Goal: Complete application form: Complete application form

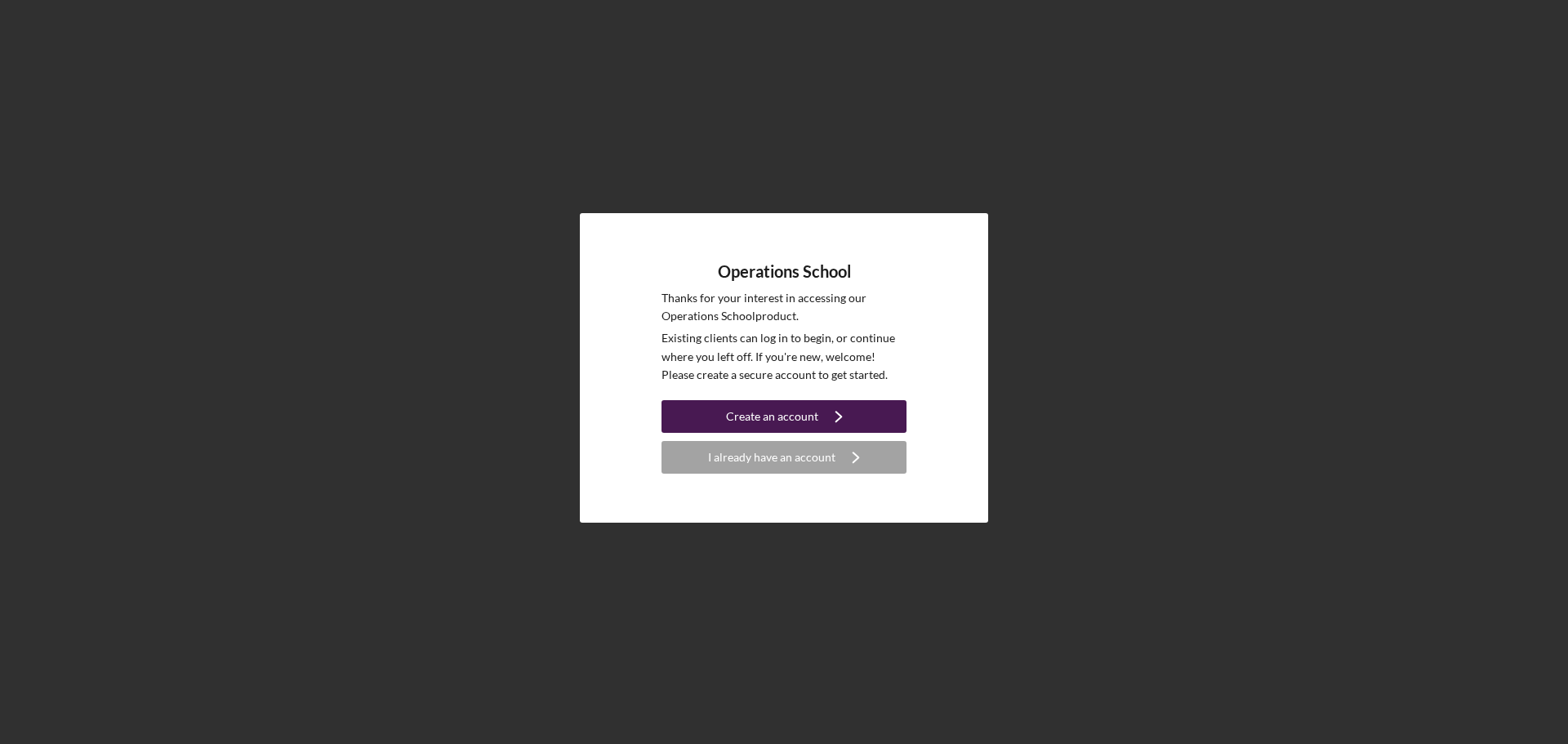
click at [794, 411] on div "Create an account" at bounding box center [772, 416] width 92 height 33
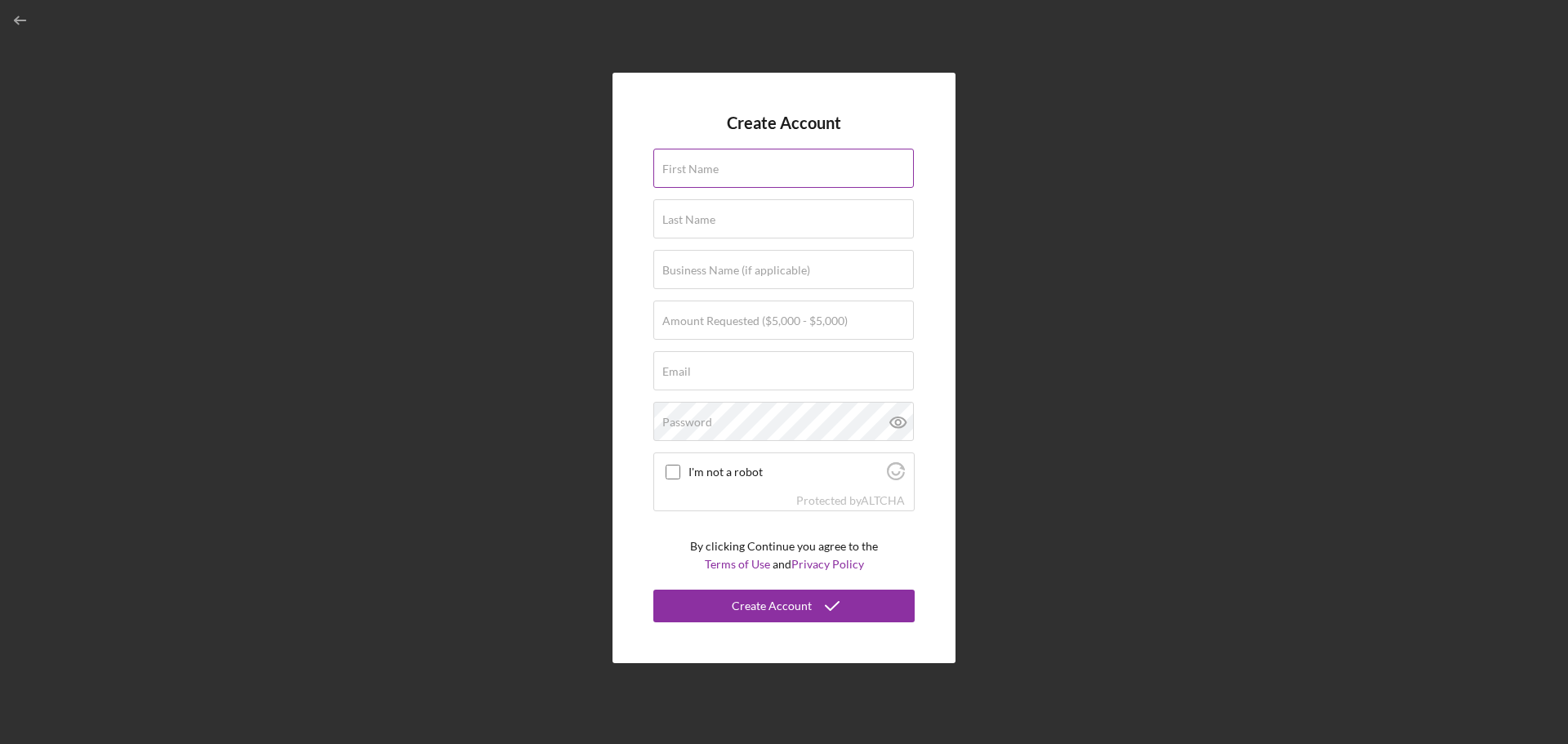
click at [686, 173] on label "First Name" at bounding box center [690, 168] width 57 height 13
click at [686, 173] on input "First Name" at bounding box center [784, 168] width 261 height 39
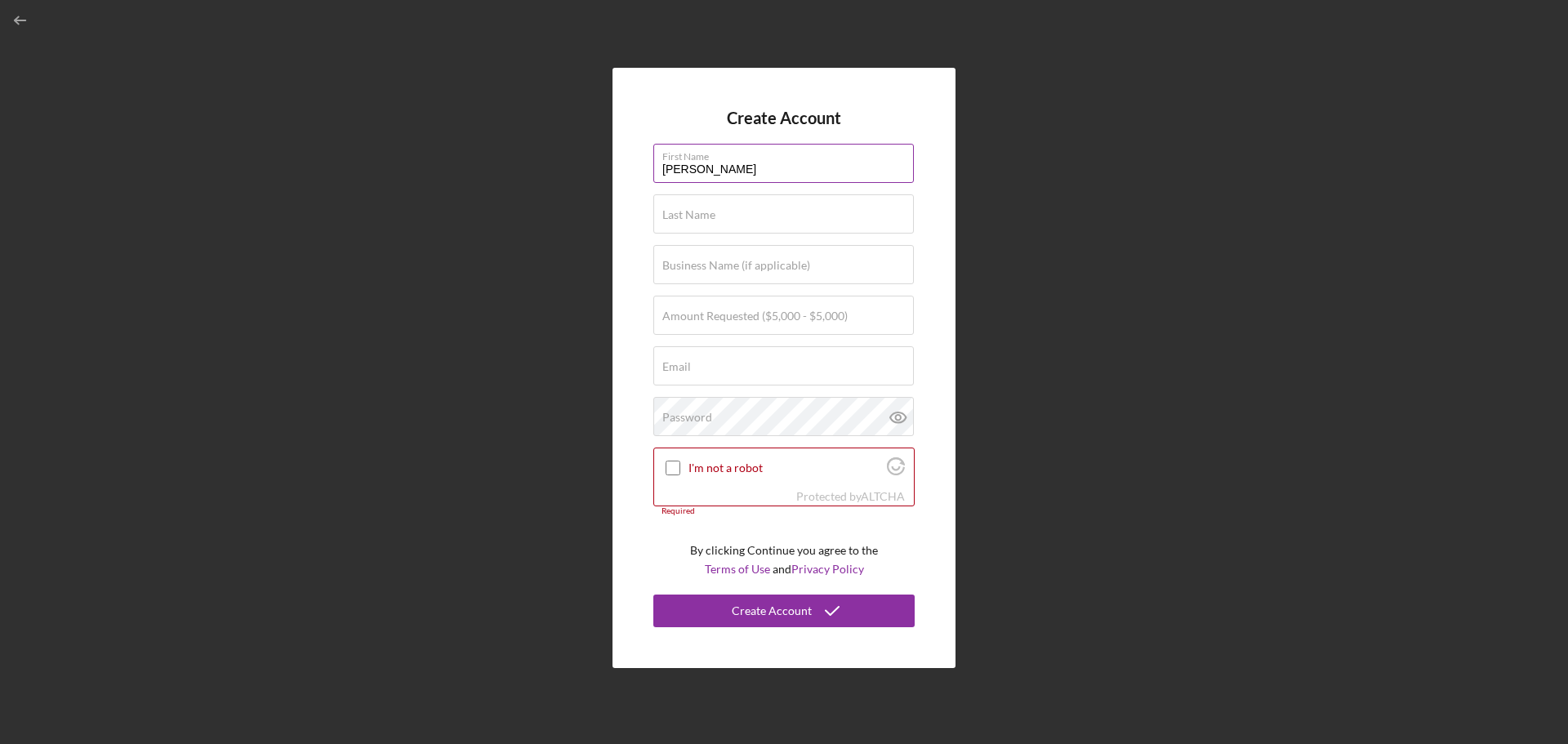
type input "[PERSON_NAME]"
type input "[DEMOGRAPHIC_DATA]"
type input "[PERSON_NAME]'s Apparel and Accessories"
type input "[EMAIL_ADDRESS][DOMAIN_NAME]"
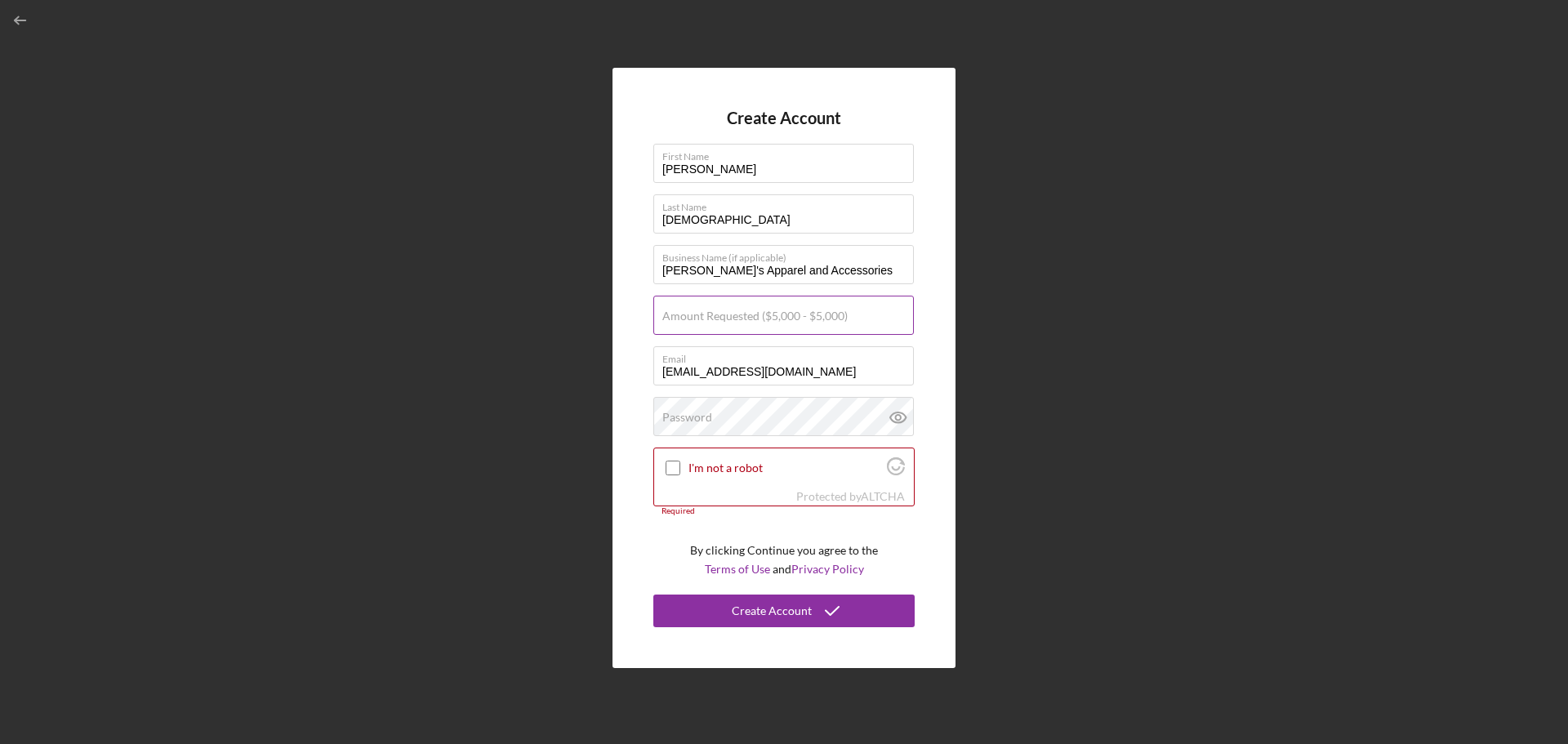
click at [714, 310] on label "Amount Requested ($5,000 - $5,000)" at bounding box center [754, 316] width 185 height 13
click at [714, 310] on input "Amount Requested ($5,000 - $5,000)" at bounding box center [784, 315] width 261 height 39
type input "$5,000"
click at [718, 411] on div "Password" at bounding box center [784, 418] width 261 height 41
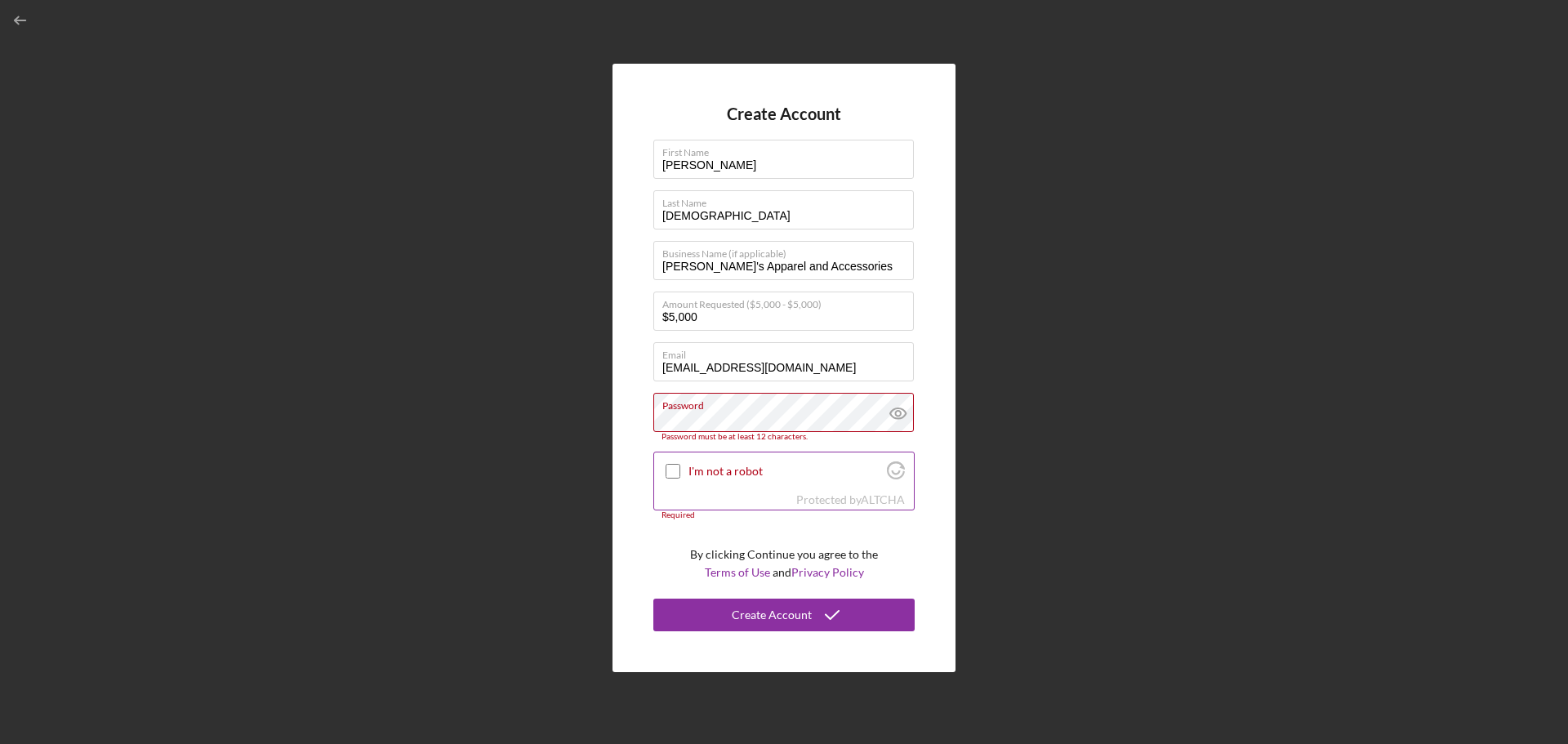
click at [670, 459] on div "I'm not a robot" at bounding box center [784, 471] width 260 height 38
click at [906, 409] on icon at bounding box center [898, 413] width 41 height 41
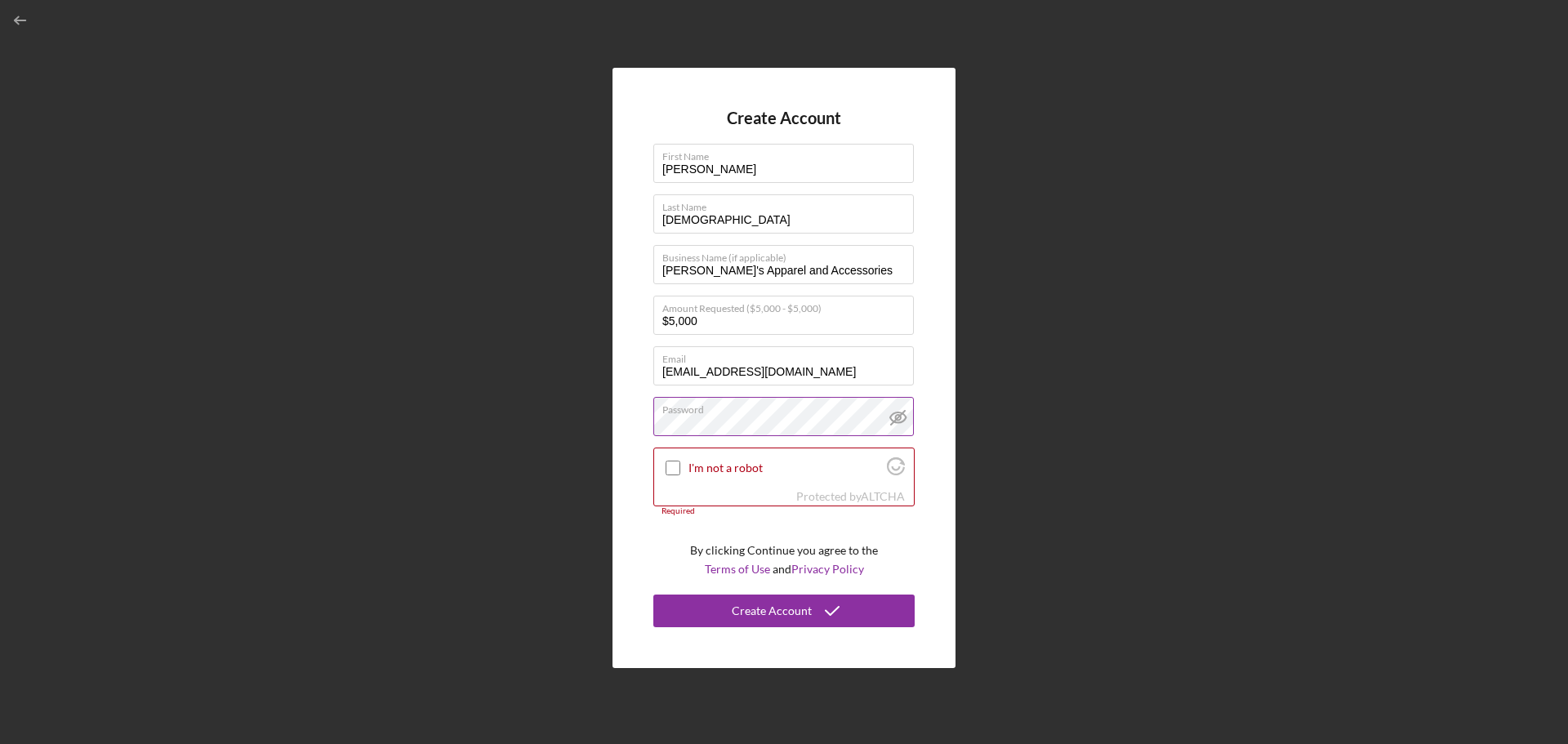
click at [940, 335] on div "Create Account First Name [PERSON_NAME] Last Name [PERSON_NAME] Business Name (…" at bounding box center [784, 367] width 343 height 600
click at [673, 464] on input "I'm not a robot" at bounding box center [673, 468] width 15 height 15
checkbox input "true"
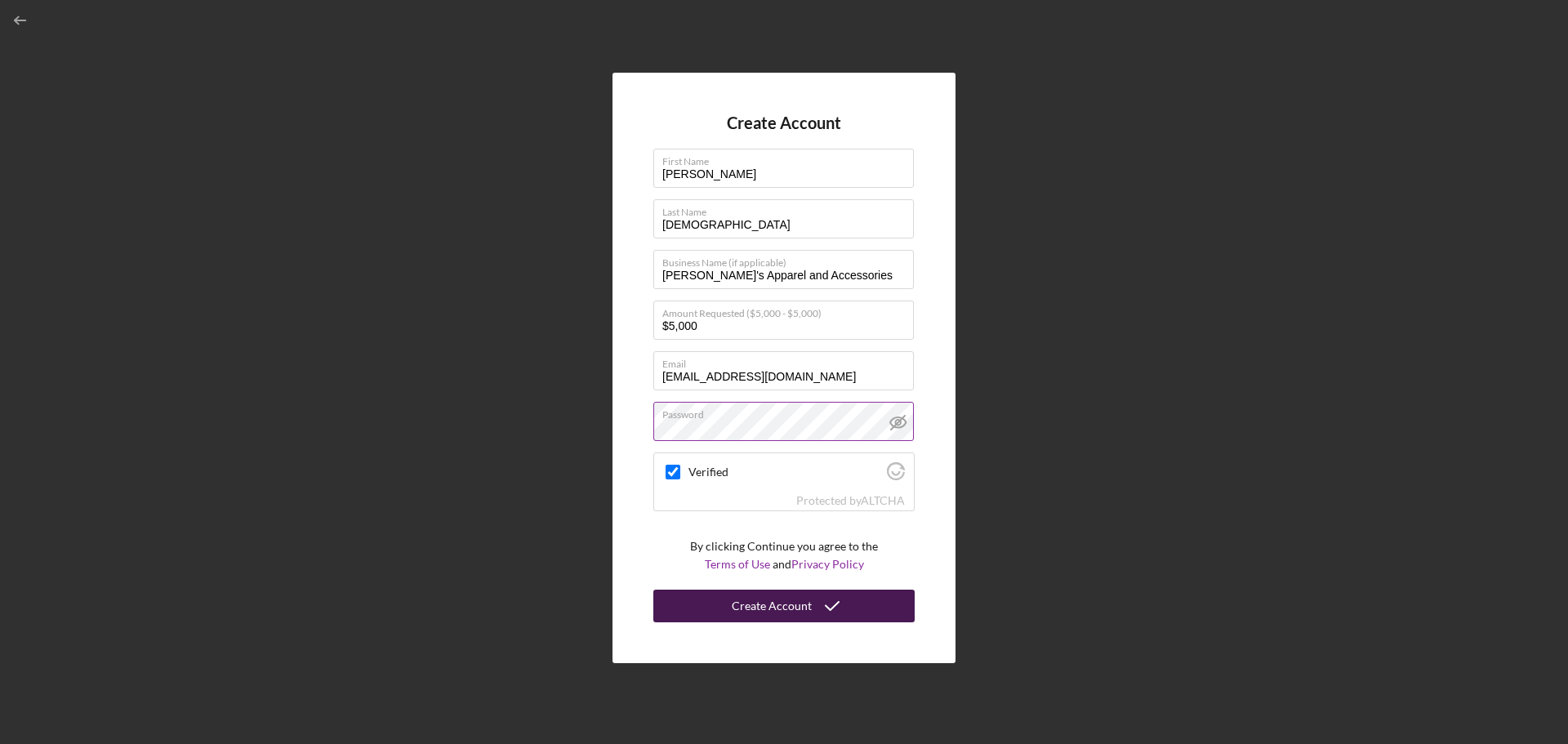
click at [791, 604] on div "Create Account" at bounding box center [771, 606] width 80 height 33
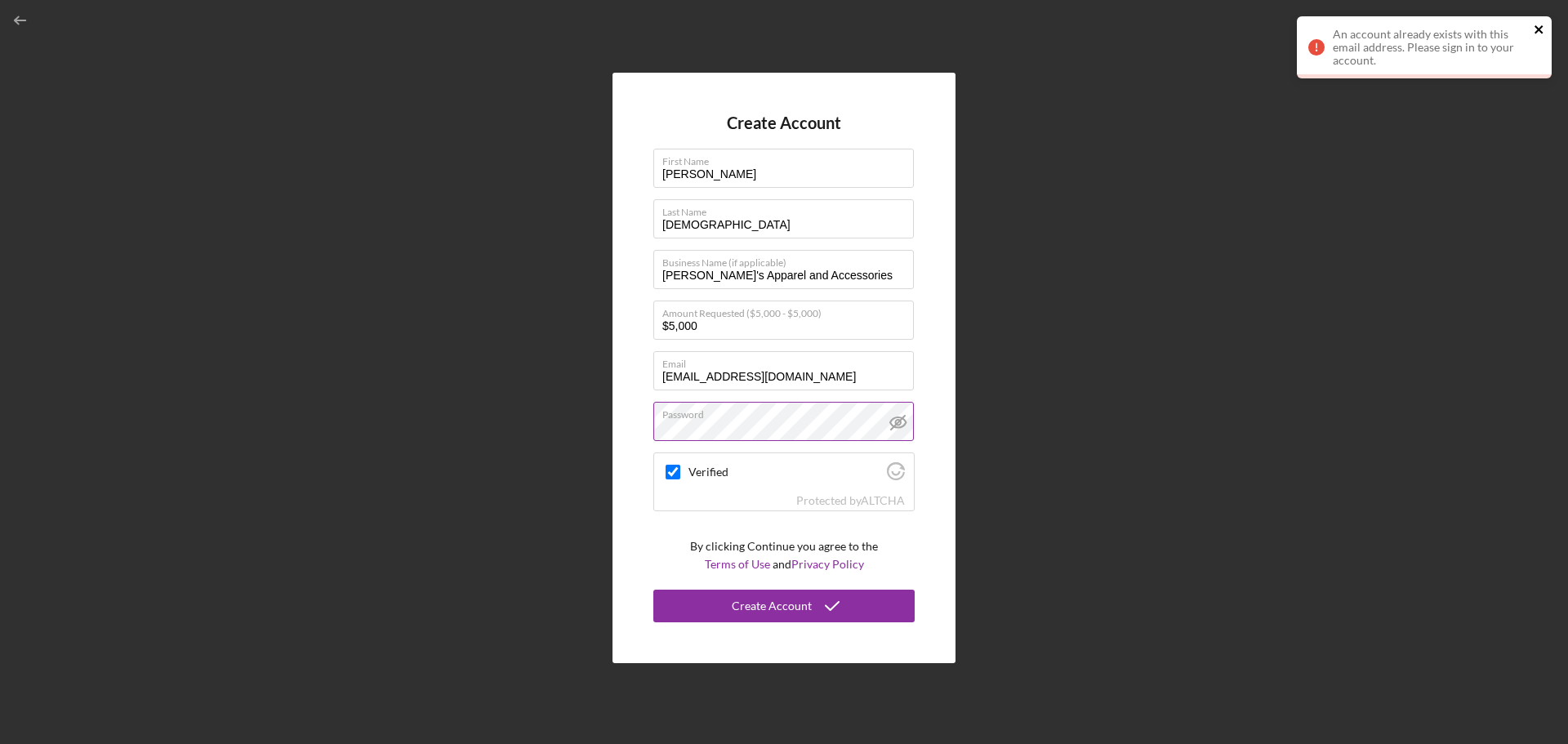
click at [1543, 27] on icon "close" at bounding box center [1539, 29] width 12 height 13
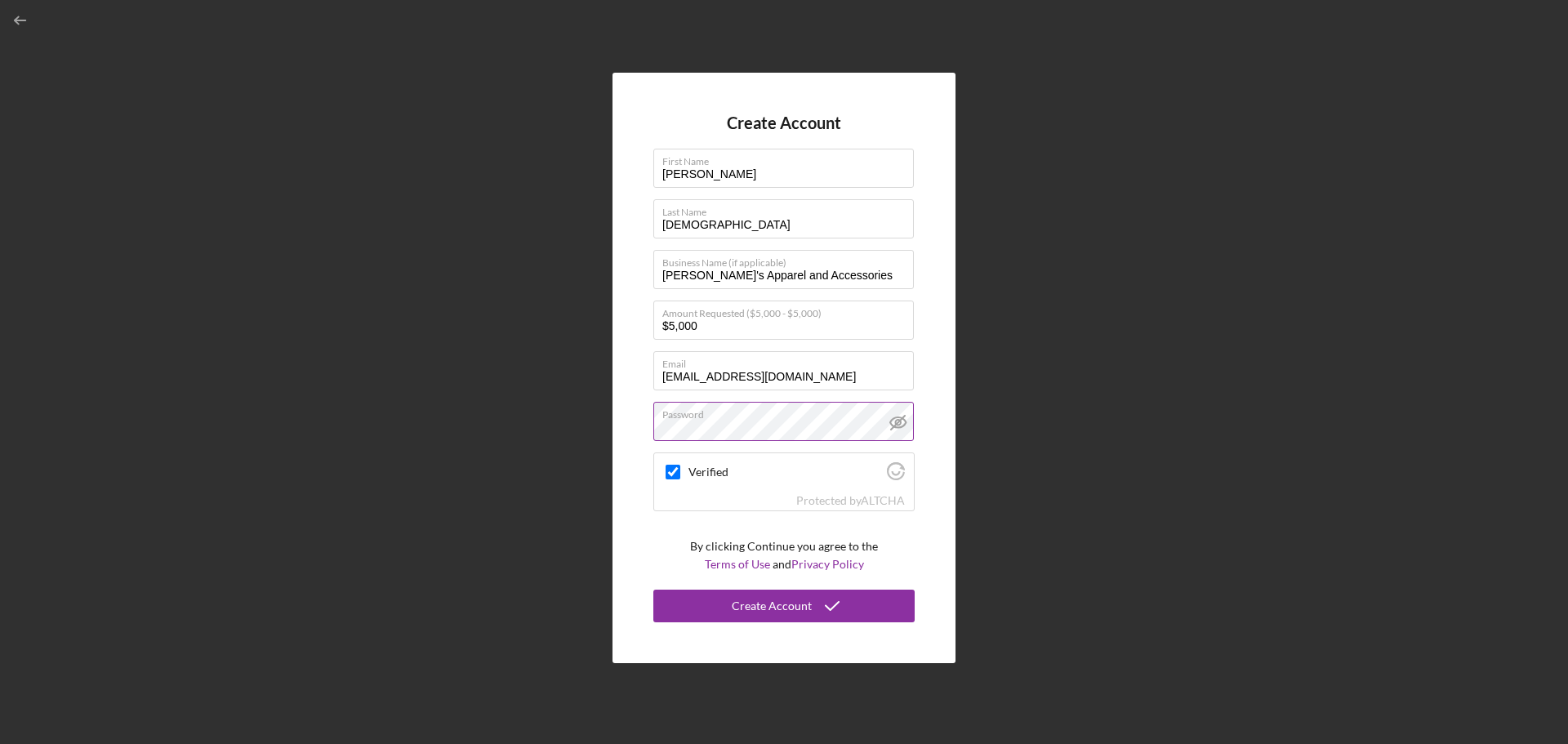
click at [7, 10] on icon "button" at bounding box center [20, 20] width 36 height 36
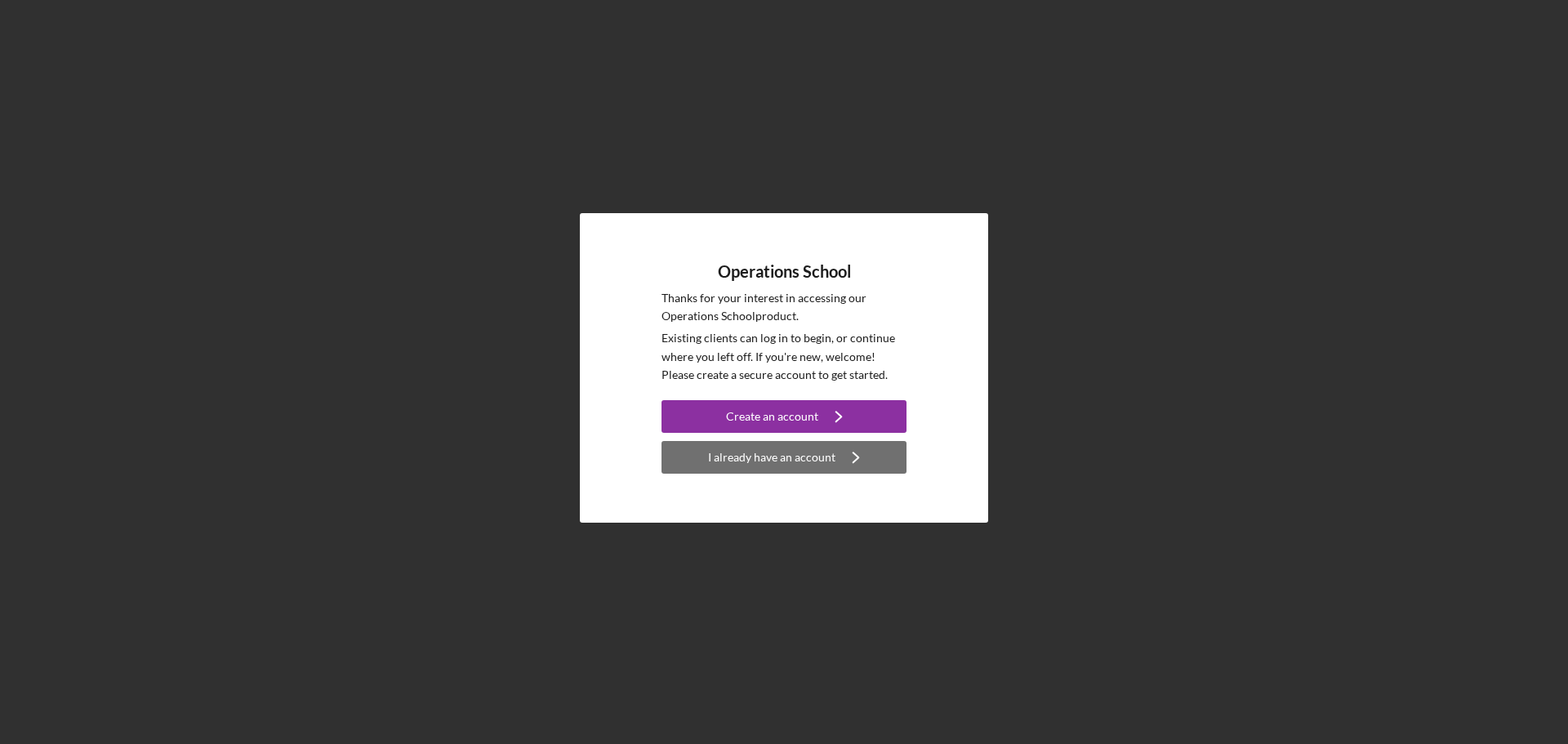
click at [802, 459] on div "I already have an account" at bounding box center [772, 457] width 128 height 33
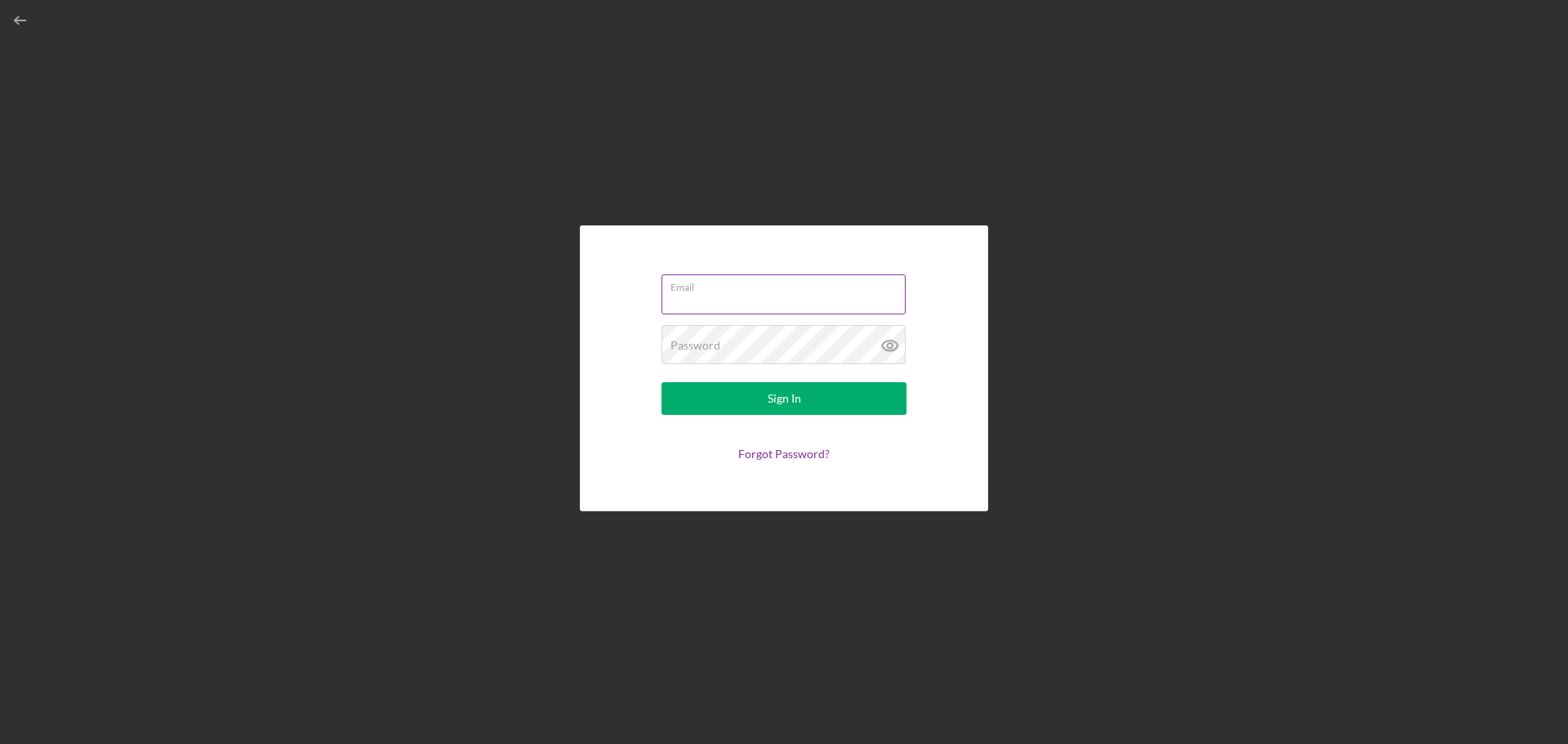
click at [705, 300] on input "Email" at bounding box center [783, 294] width 244 height 39
type input "[EMAIL_ADDRESS][DOMAIN_NAME]"
click at [892, 349] on icon at bounding box center [890, 346] width 41 height 41
click at [782, 390] on div "Sign In" at bounding box center [784, 398] width 34 height 33
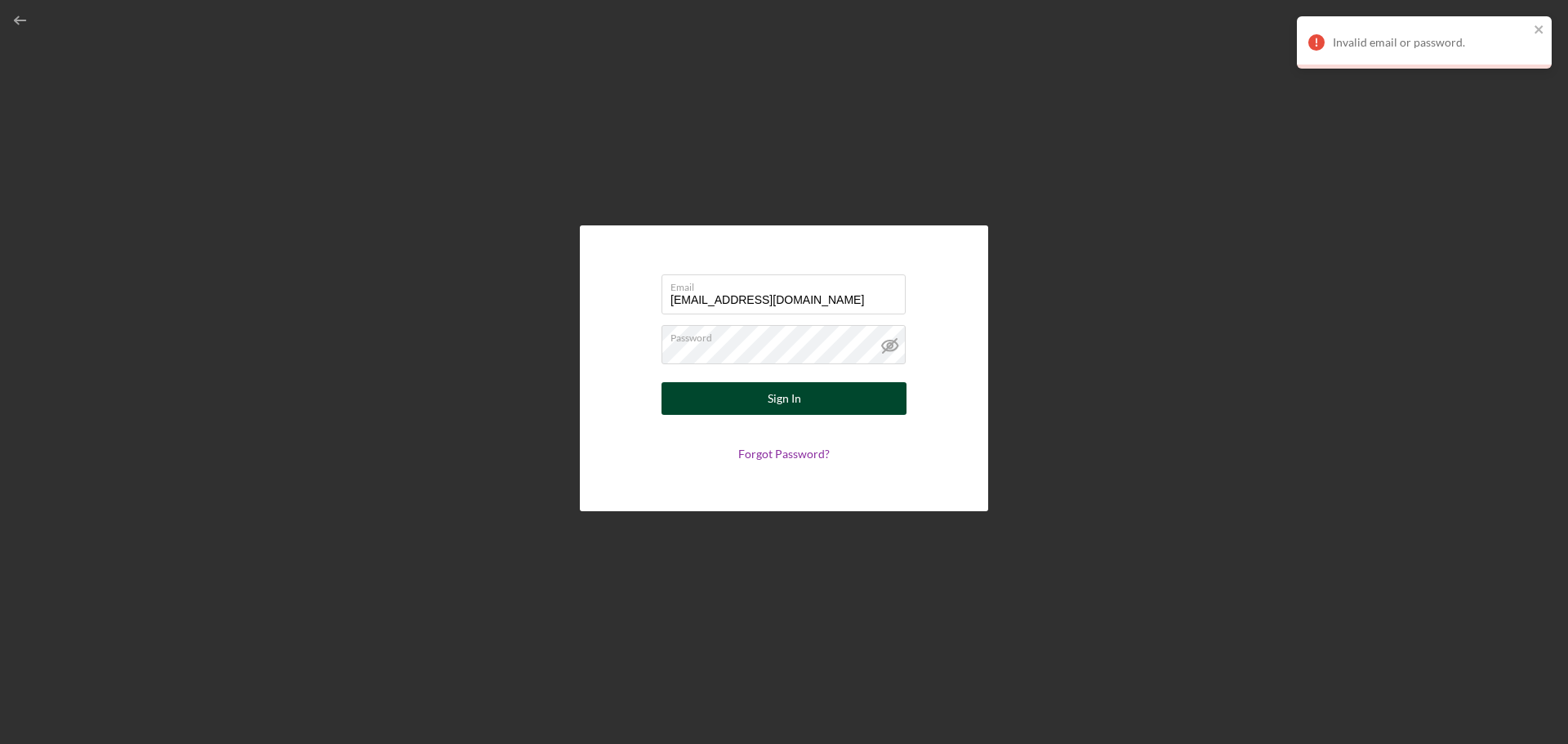
click at [748, 400] on button "Sign In" at bounding box center [784, 398] width 245 height 33
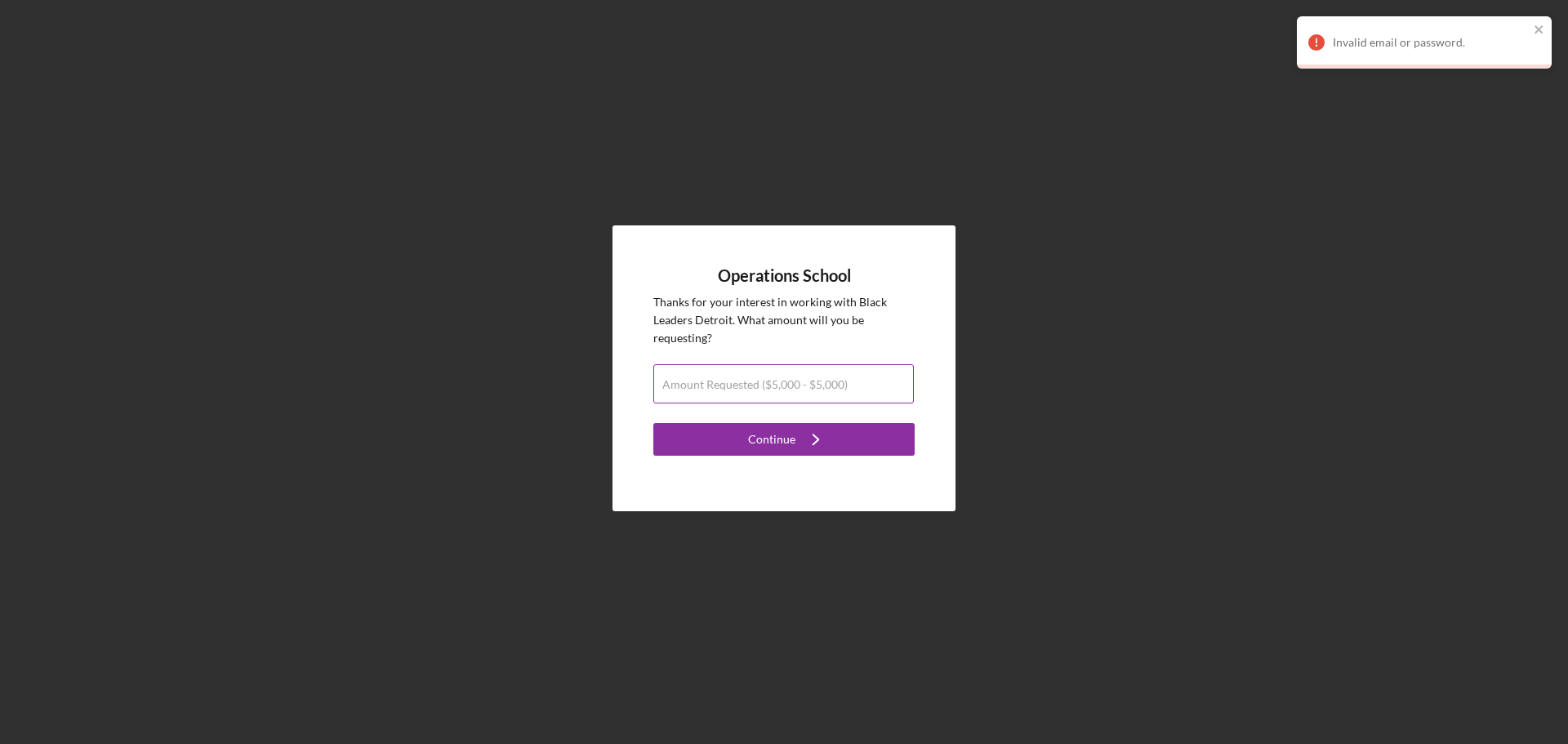
click at [749, 378] on label "Amount Requested ($5,000 - $5,000)" at bounding box center [754, 384] width 185 height 13
click at [749, 378] on input "Amount Requested ($5,000 - $5,000)" at bounding box center [784, 384] width 261 height 39
type input "$5,000"
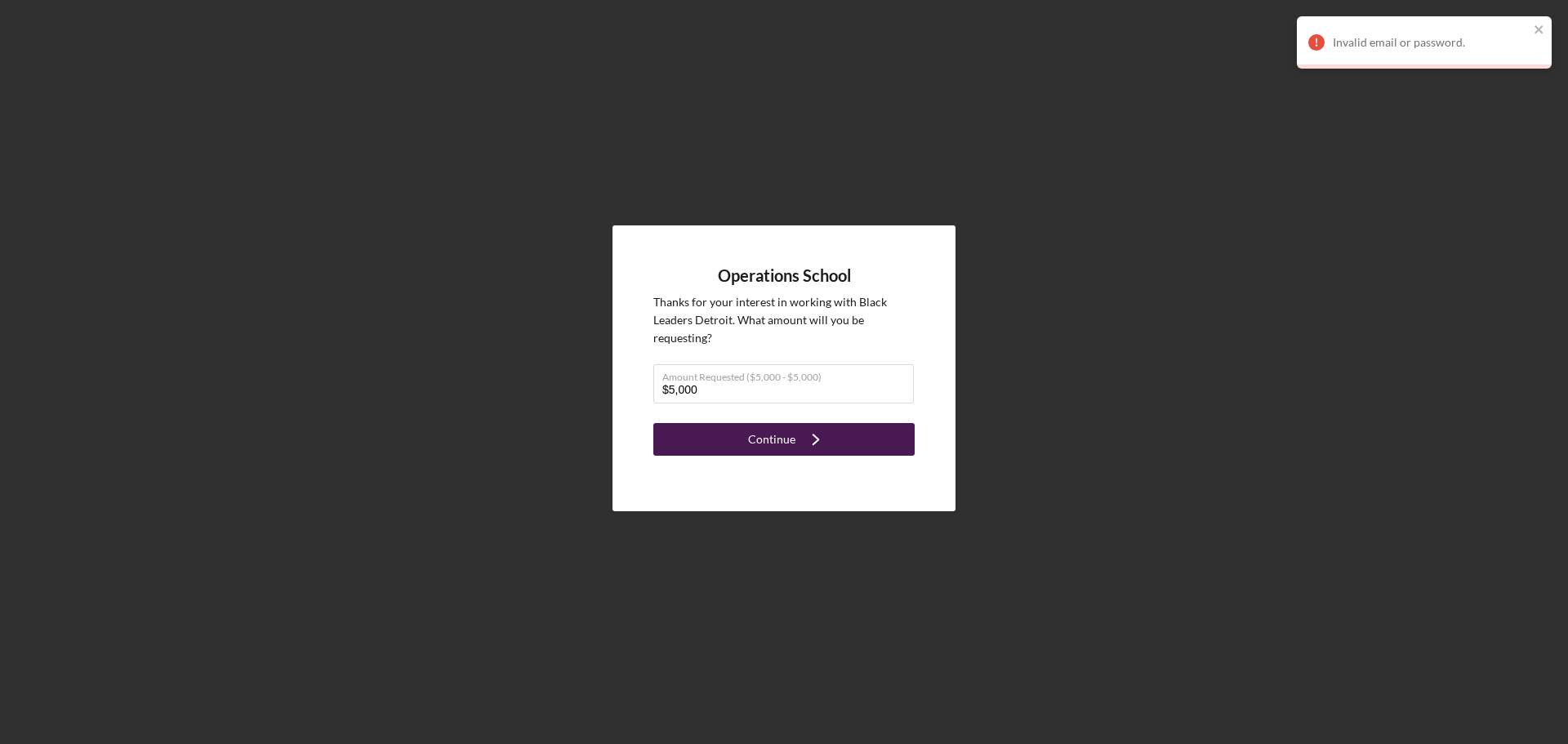
click at [816, 440] on polyline "submit" at bounding box center [815, 439] width 5 height 10
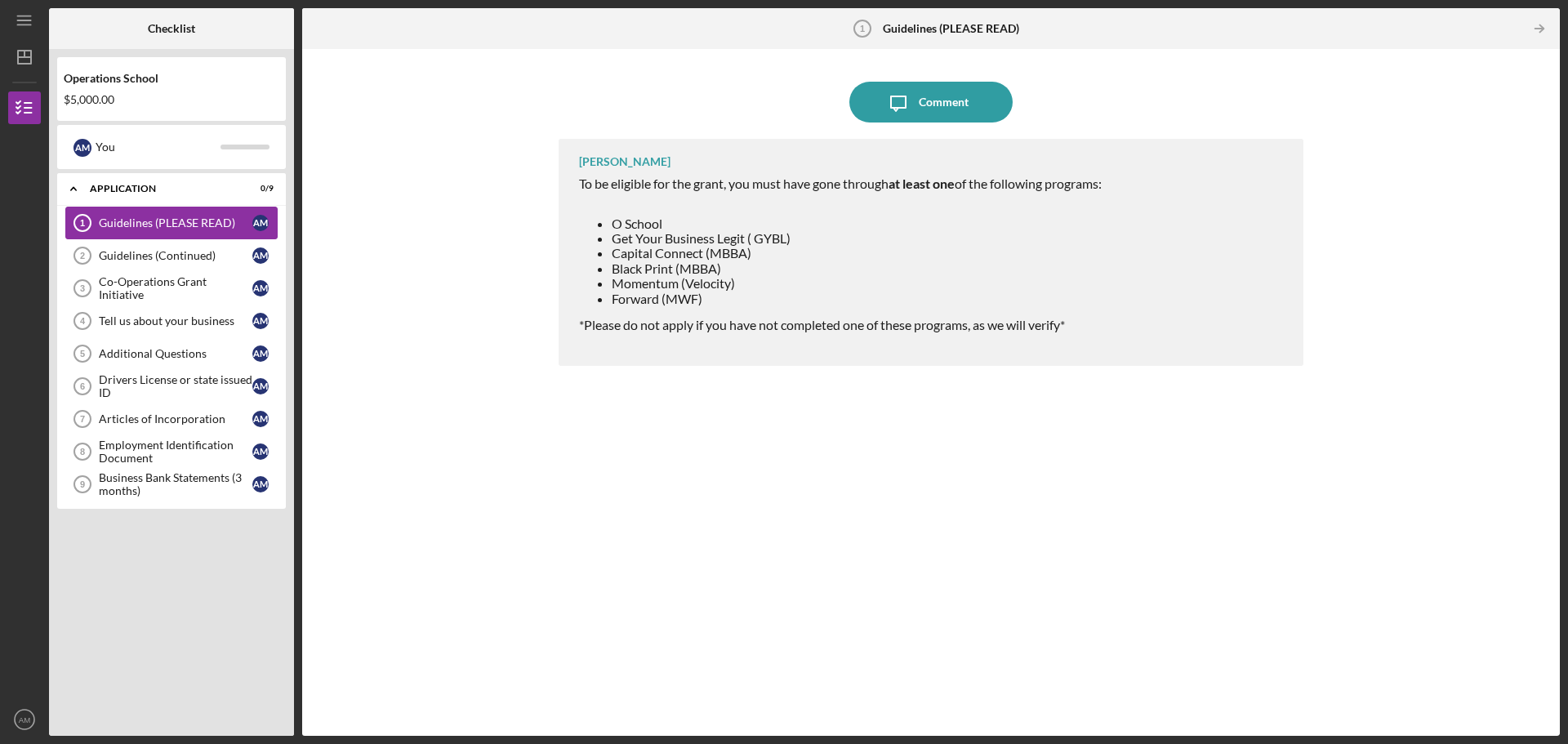
click at [180, 215] on link "Guidelines (PLEASE READ) 1 Guidelines (PLEASE READ) A M" at bounding box center [171, 223] width 212 height 33
click at [176, 251] on div "Guidelines (Continued)" at bounding box center [175, 255] width 153 height 13
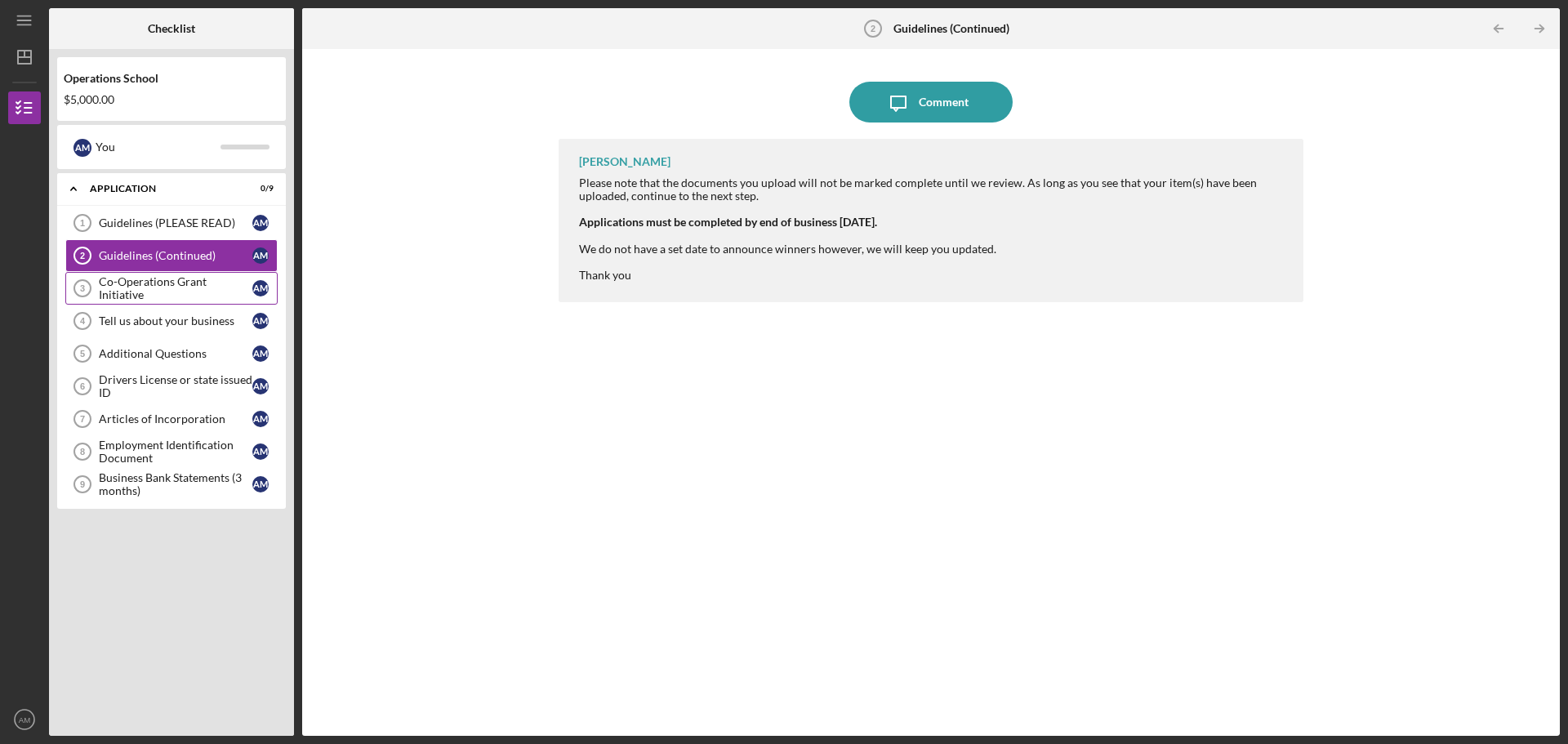
click at [171, 286] on div "Co-Operations Grant Initiative" at bounding box center [175, 287] width 153 height 26
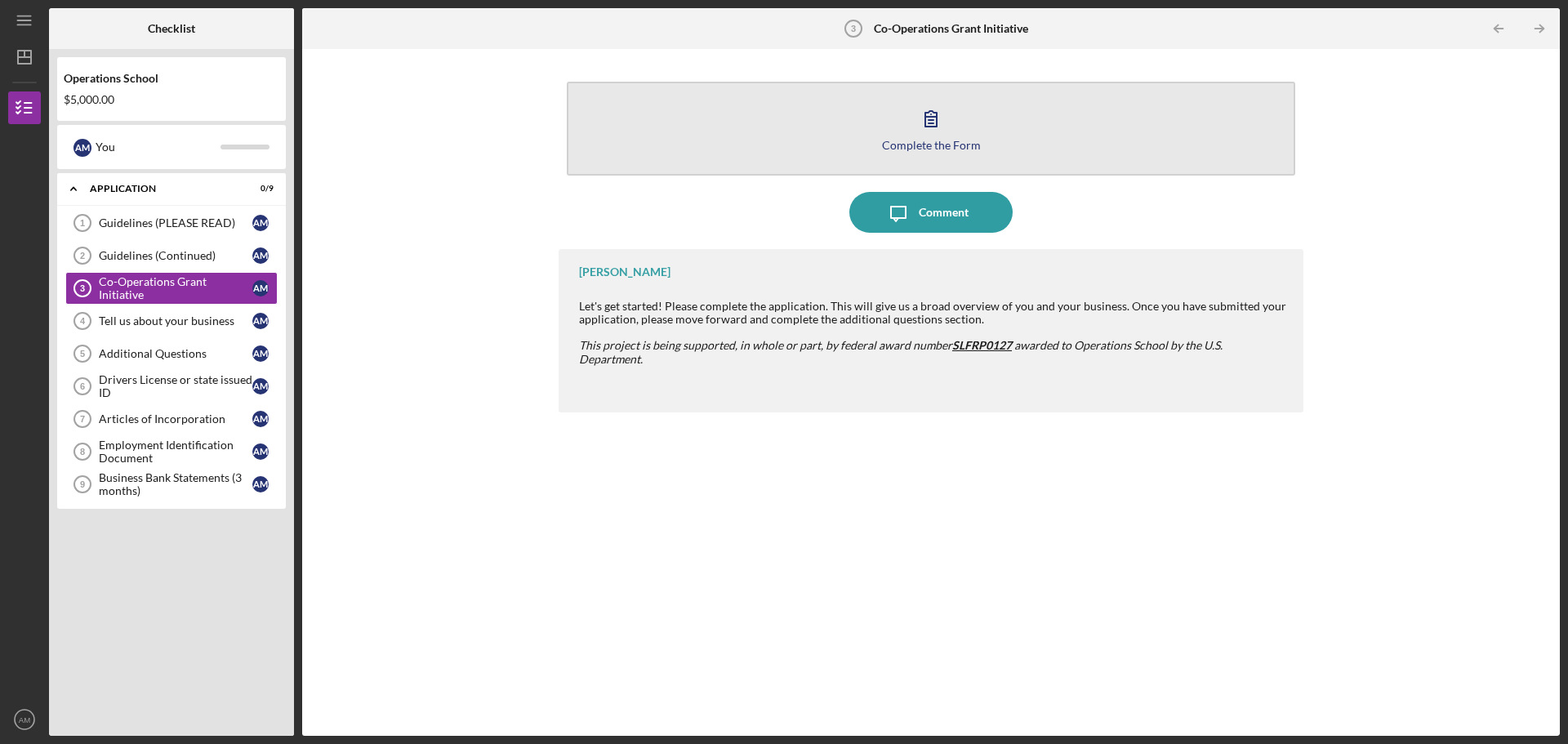
click at [932, 120] on icon "button" at bounding box center [931, 119] width 12 height 16
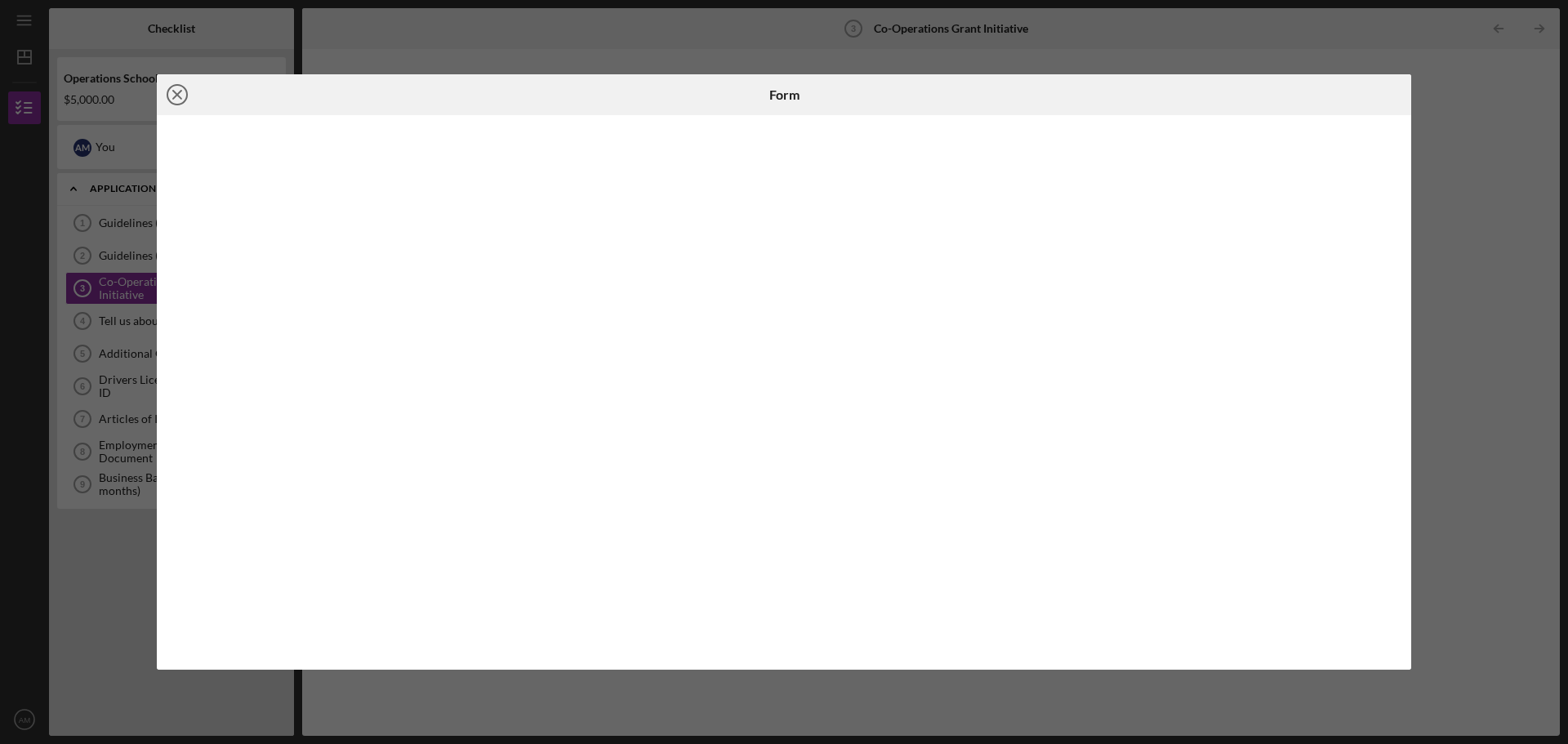
click at [171, 95] on icon "Icon/Close" at bounding box center [177, 95] width 41 height 41
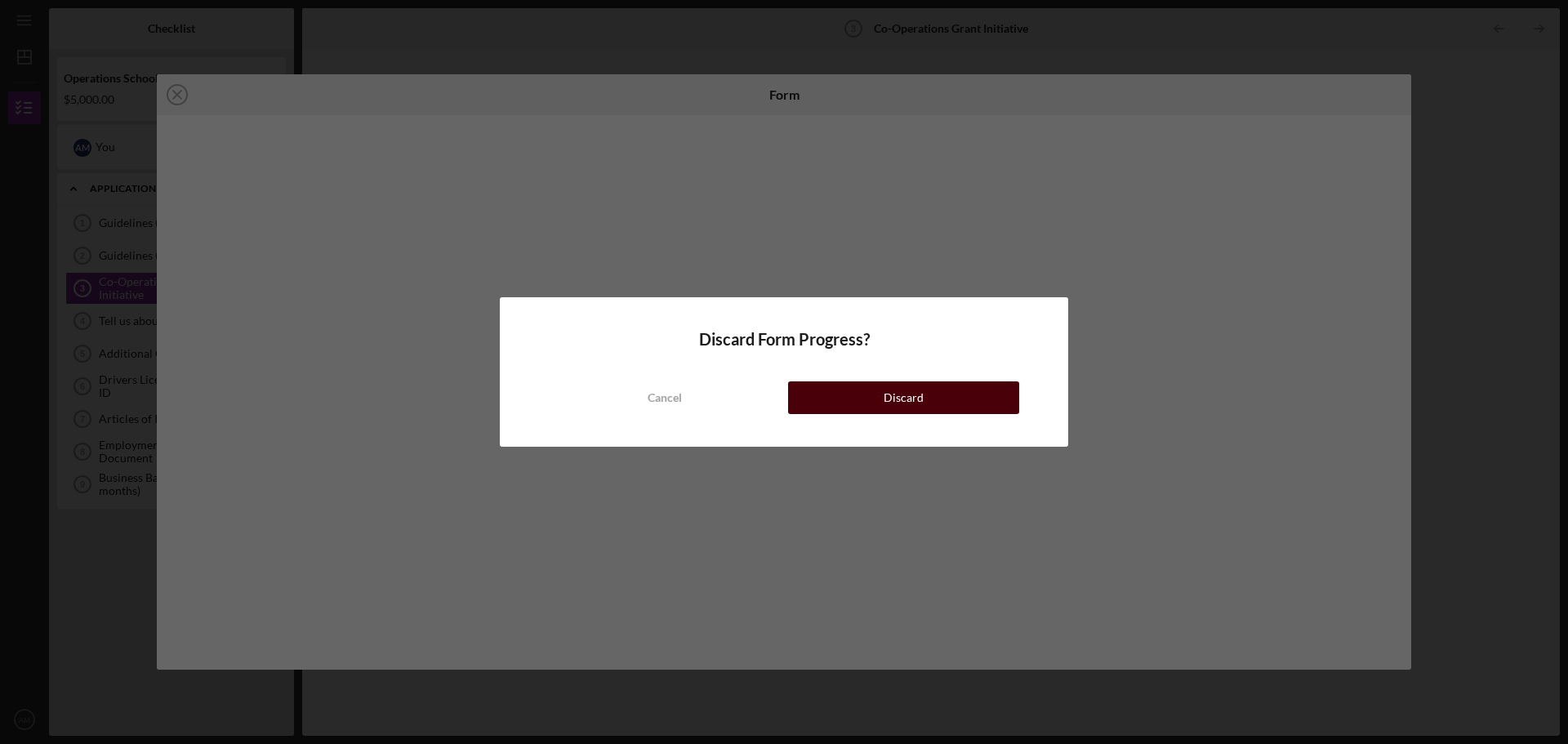
click at [895, 403] on div "Discard" at bounding box center [903, 397] width 40 height 33
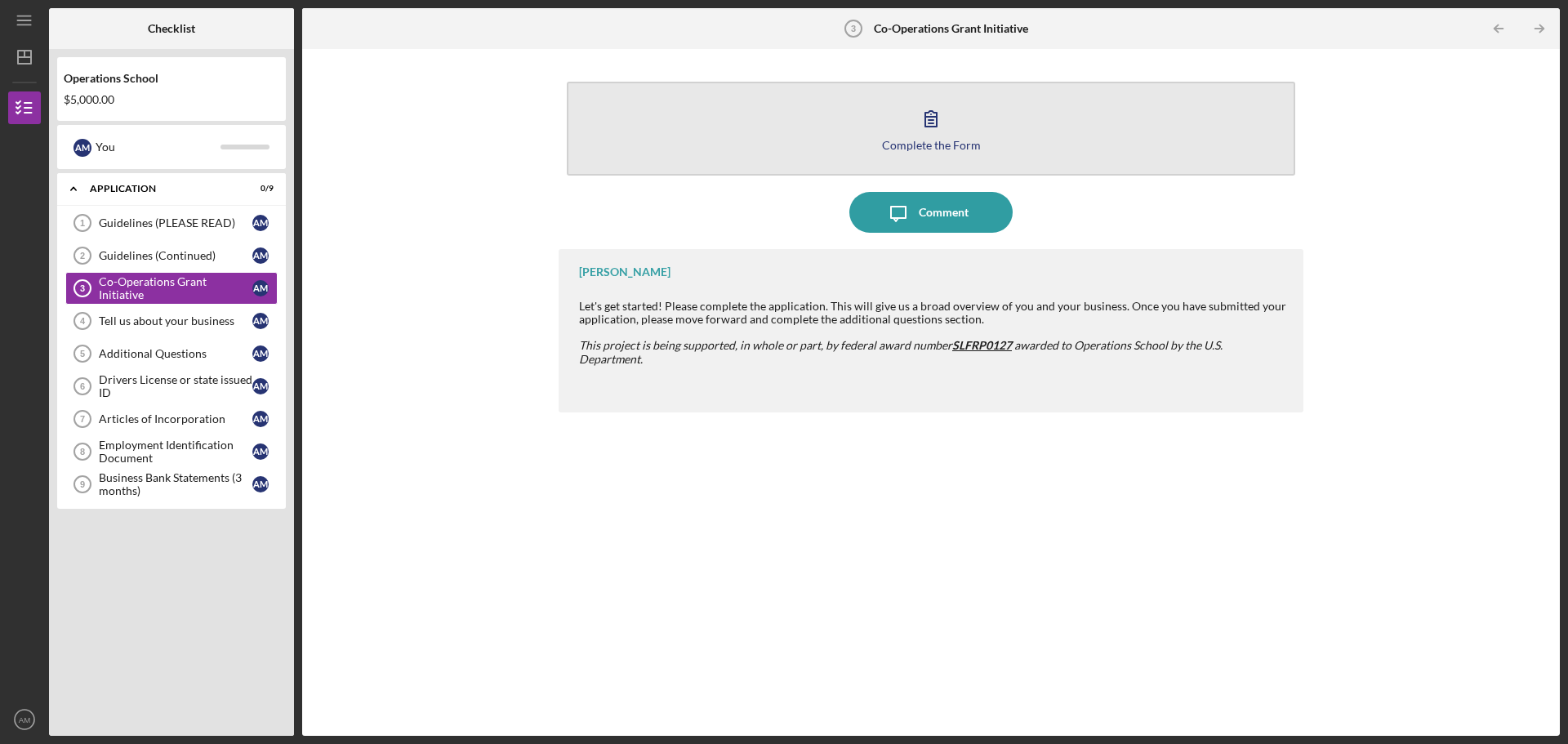
click at [938, 109] on icon "button" at bounding box center [931, 119] width 41 height 41
